Goal: Information Seeking & Learning: Learn about a topic

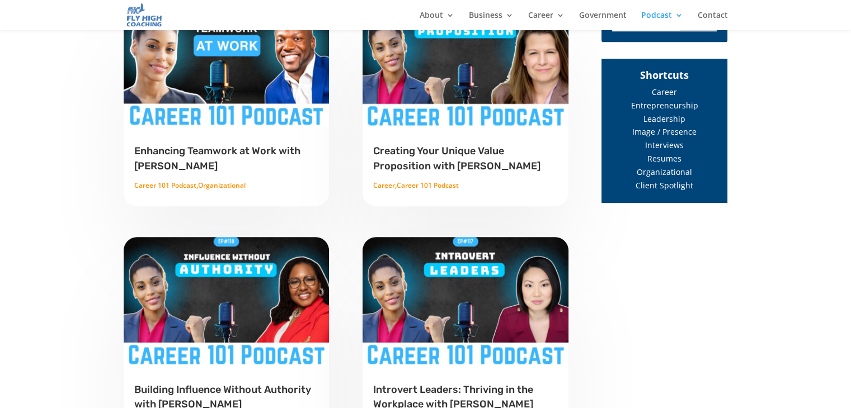
scroll to position [564, 0]
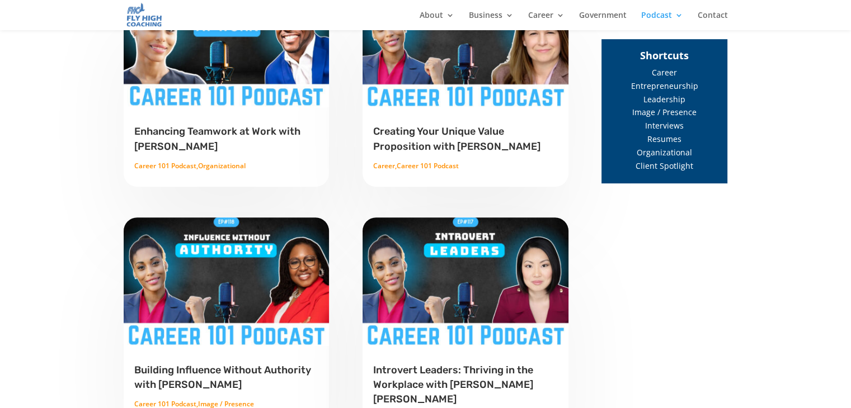
click at [389, 133] on link "Creating Your Unique Value Proposition with Gina Riley" at bounding box center [456, 138] width 167 height 27
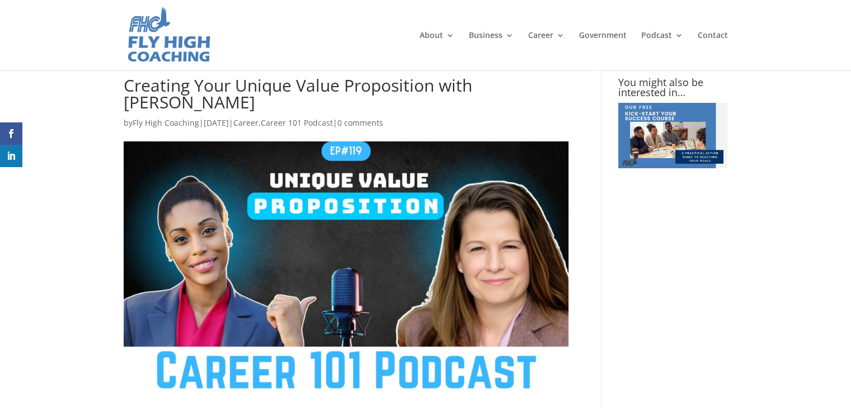
type textarea "Comment *"
type input "Name *"
type input "Email *"
type input "Website"
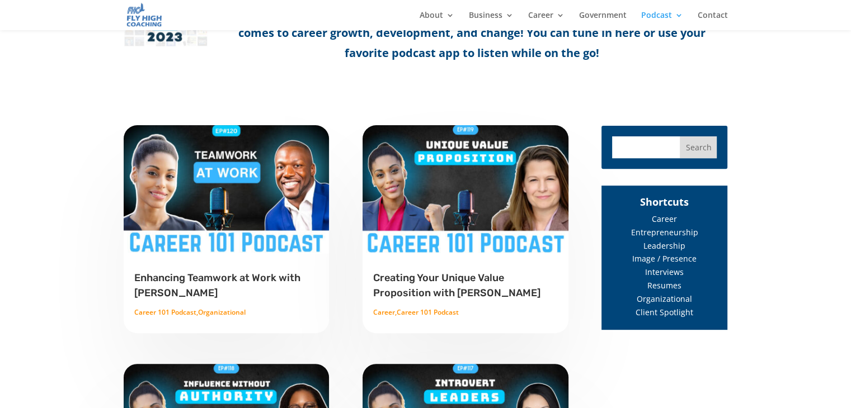
click at [214, 278] on link "Enhancing Teamwork at Work with Rennie Curran" at bounding box center [217, 285] width 166 height 27
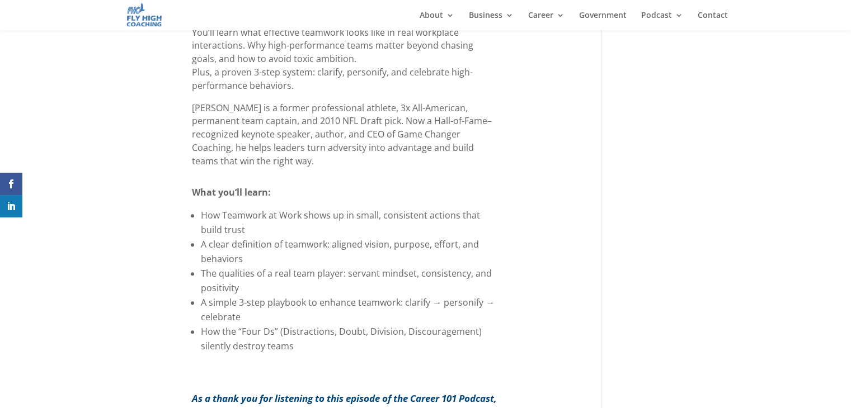
scroll to position [336, 0]
